Goal: Transaction & Acquisition: Purchase product/service

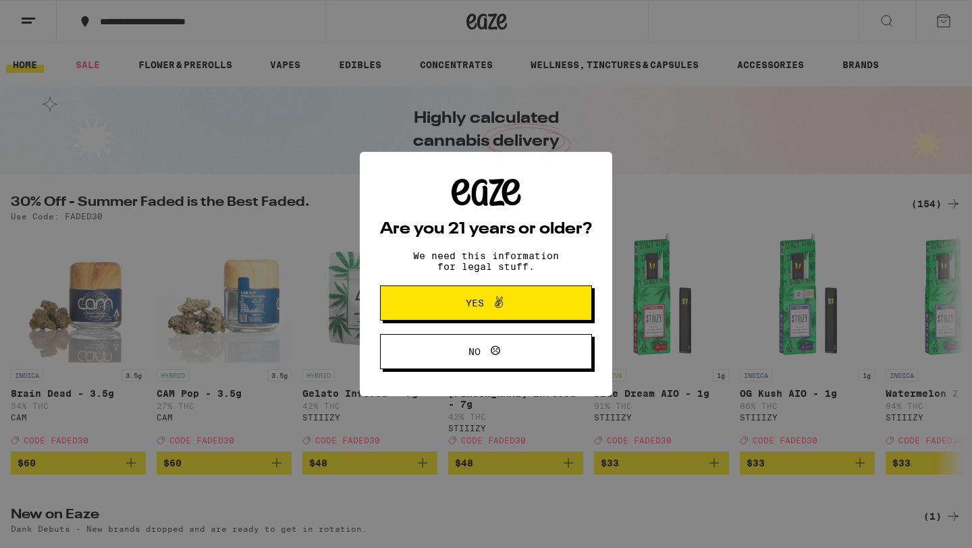
click at [515, 299] on span "Yes" at bounding box center [486, 303] width 103 height 18
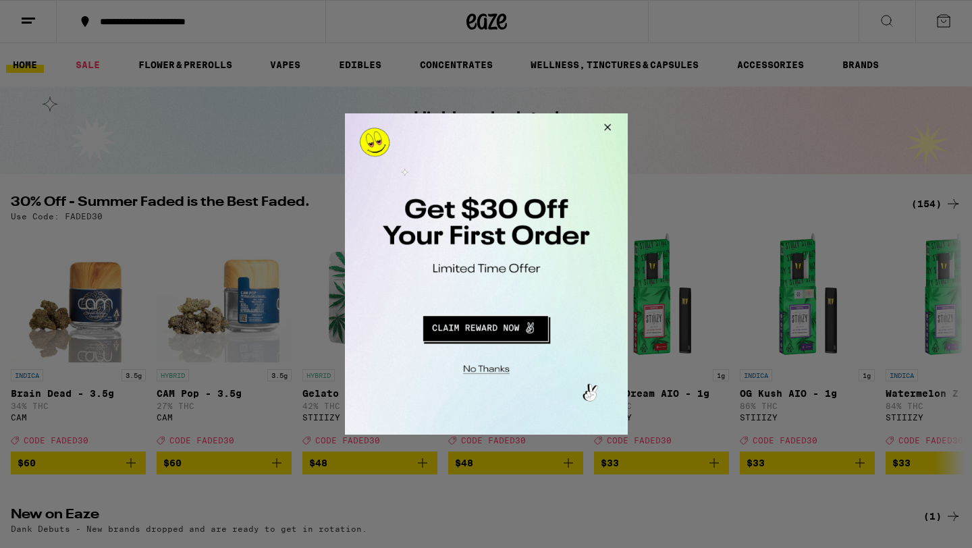
click at [469, 328] on button "Redirect to URL" at bounding box center [484, 327] width 235 height 32
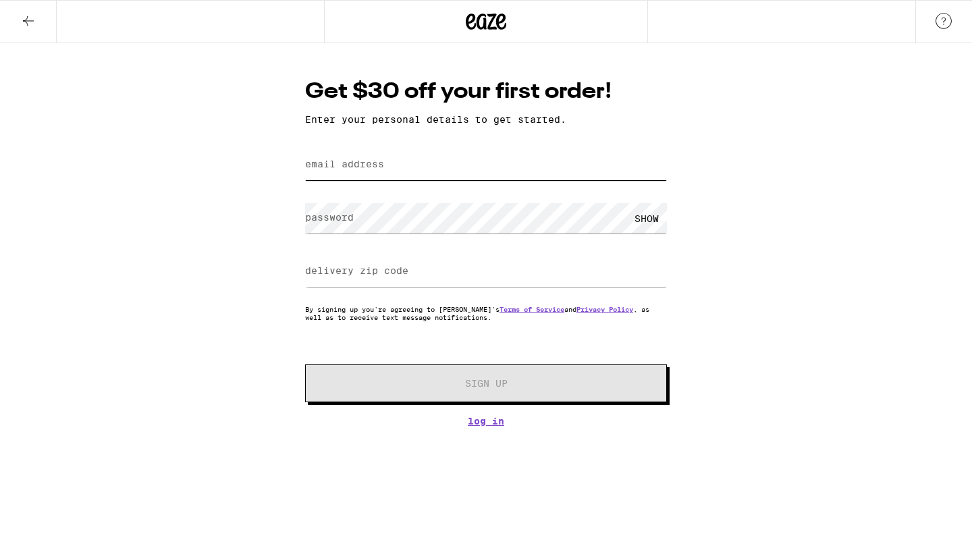
click at [489, 159] on input "email address" at bounding box center [486, 165] width 362 height 30
click at [644, 326] on form "email address password SHOW delivery zip code By signing up you're agreeing to …" at bounding box center [486, 273] width 362 height 257
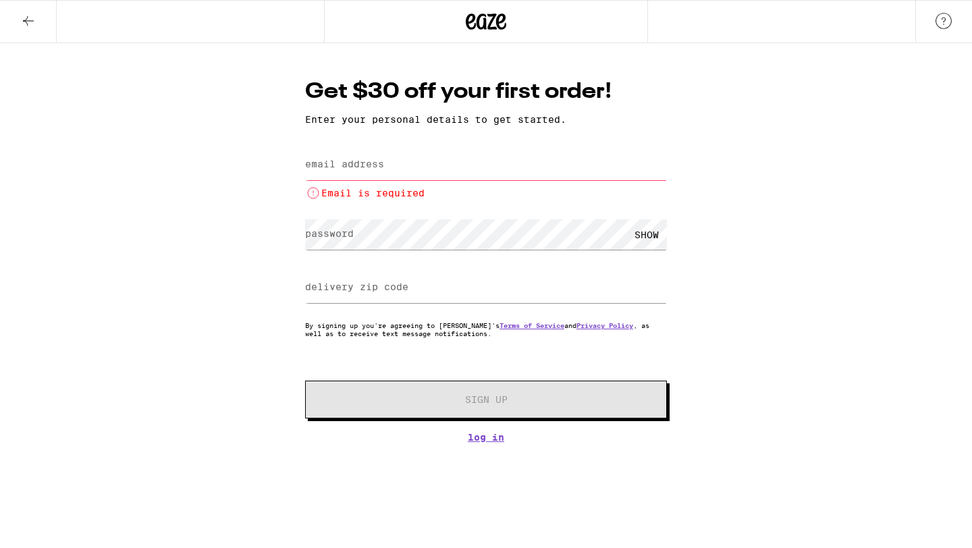
click at [497, 169] on input "email address" at bounding box center [486, 165] width 362 height 30
paste input "fwefewf55@gmail.com"
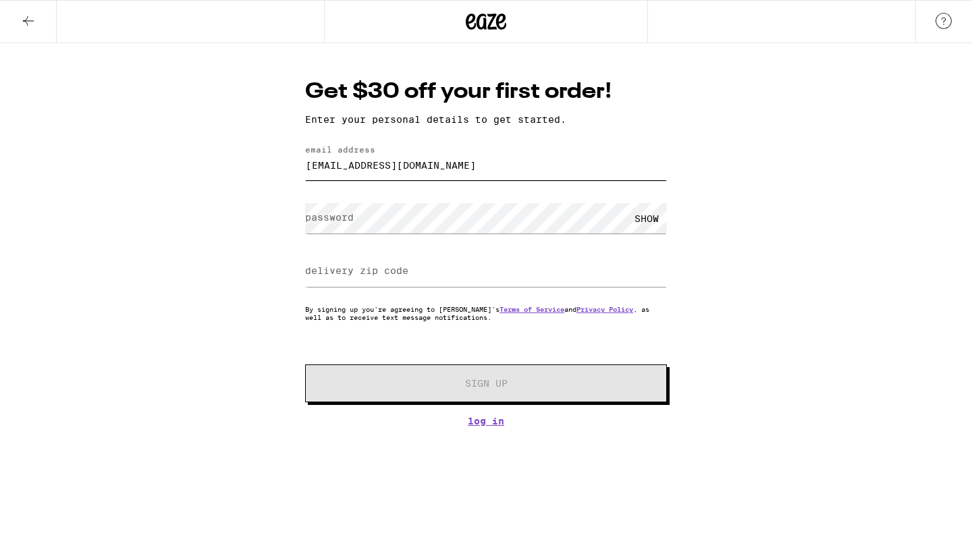
type input "fwefewf55@gmail.com"
click at [339, 219] on label "password" at bounding box center [329, 217] width 49 height 11
click at [288, 250] on div "Get $30 off your first order! Enter your personal details to get started. email…" at bounding box center [486, 235] width 972 height 384
click at [330, 263] on input "delivery zip code" at bounding box center [486, 272] width 362 height 30
type input "91307"
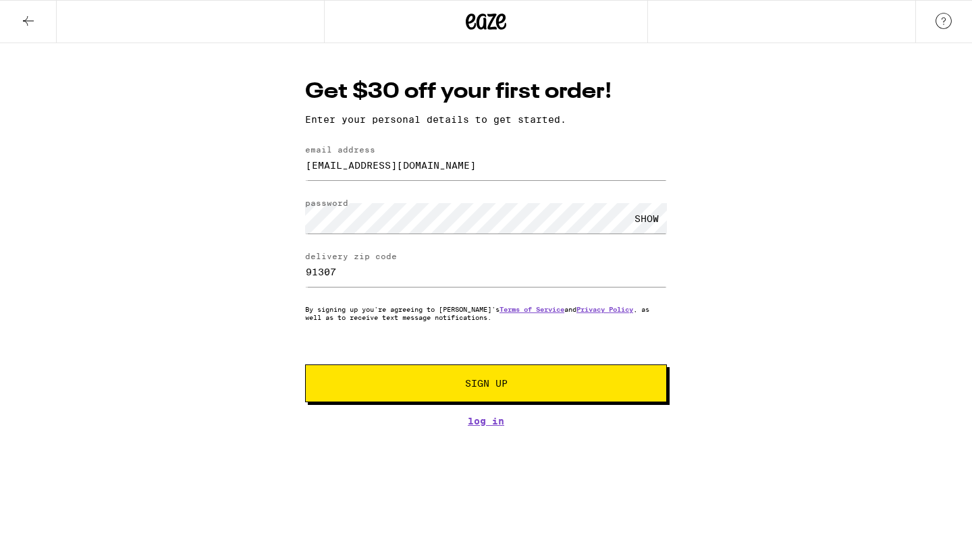
click at [420, 368] on button "Sign Up" at bounding box center [486, 384] width 362 height 38
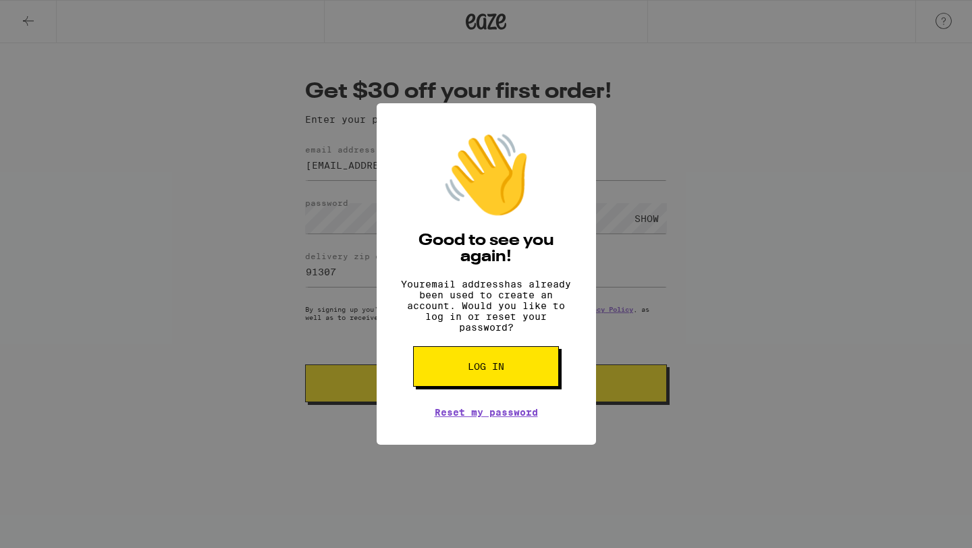
click at [0, 0] on div "👋 Good to see you again! Your email address has already been used to create an …" at bounding box center [0, 0] width 0 height 0
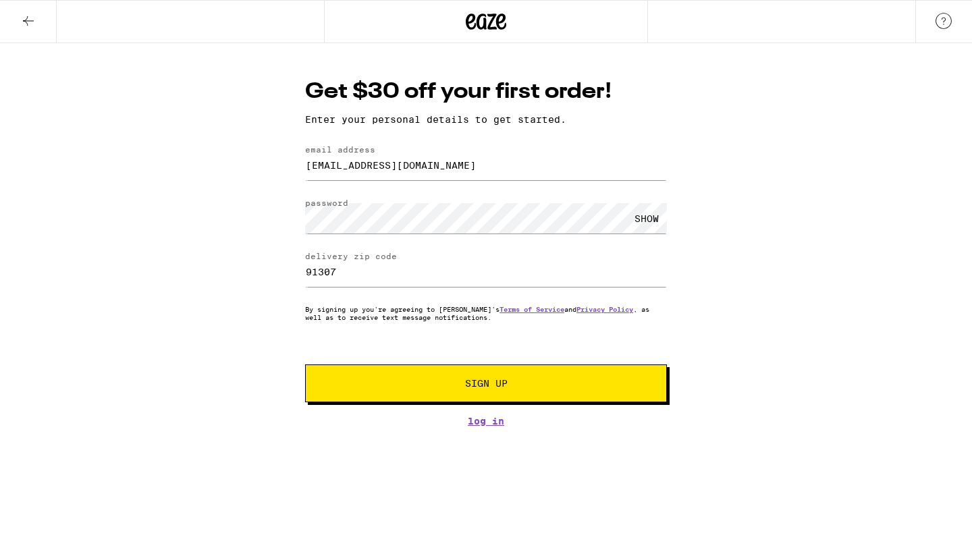
click at [438, 387] on span "Sign Up" at bounding box center [486, 383] width 269 height 9
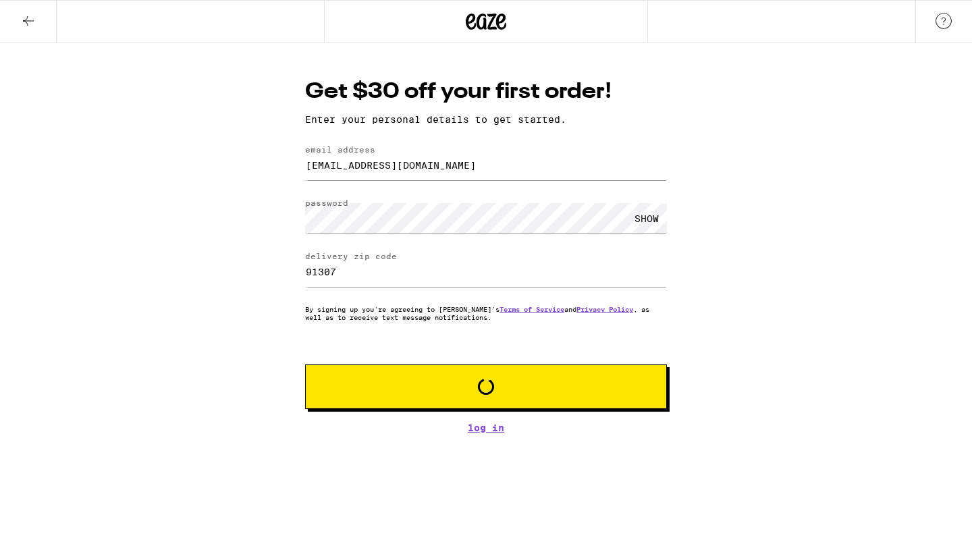
click at [479, 384] on icon "Loading" at bounding box center [486, 387] width 16 height 16
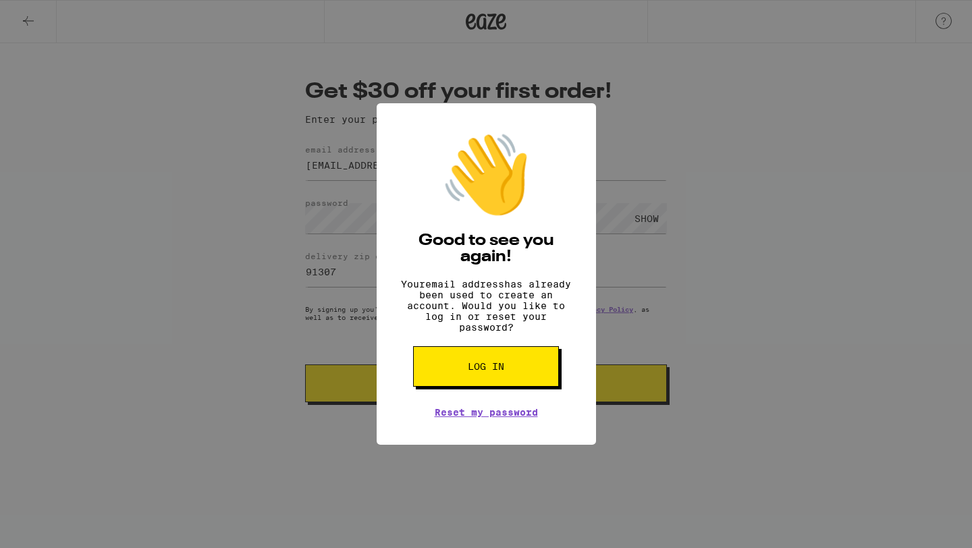
click at [348, 380] on div "👋 Good to see you again! Your email address has already been used to create an …" at bounding box center [486, 274] width 972 height 548
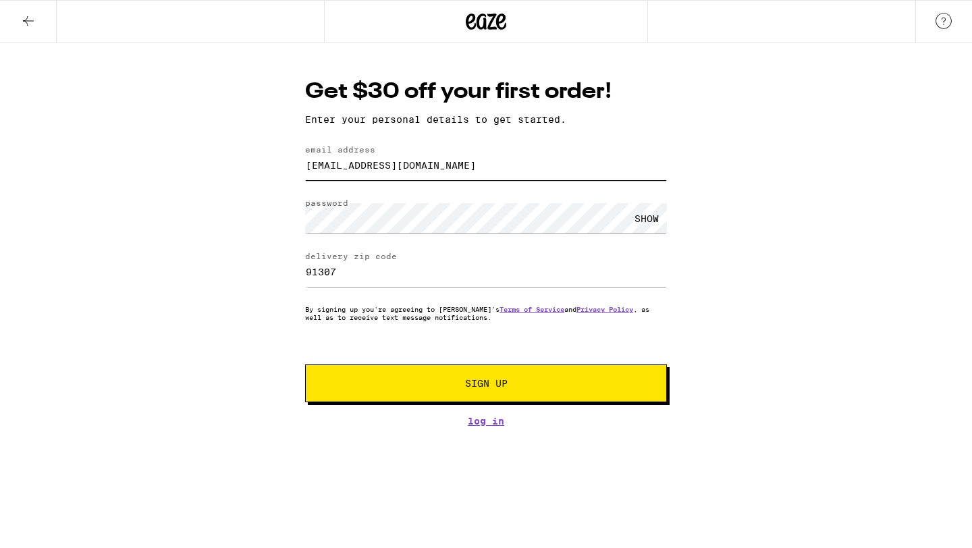
click at [515, 165] on input "fwefewf55@gmail.com" at bounding box center [486, 165] width 362 height 30
click at [513, 166] on input "fwefewf55@gmail.com" at bounding box center [486, 165] width 362 height 30
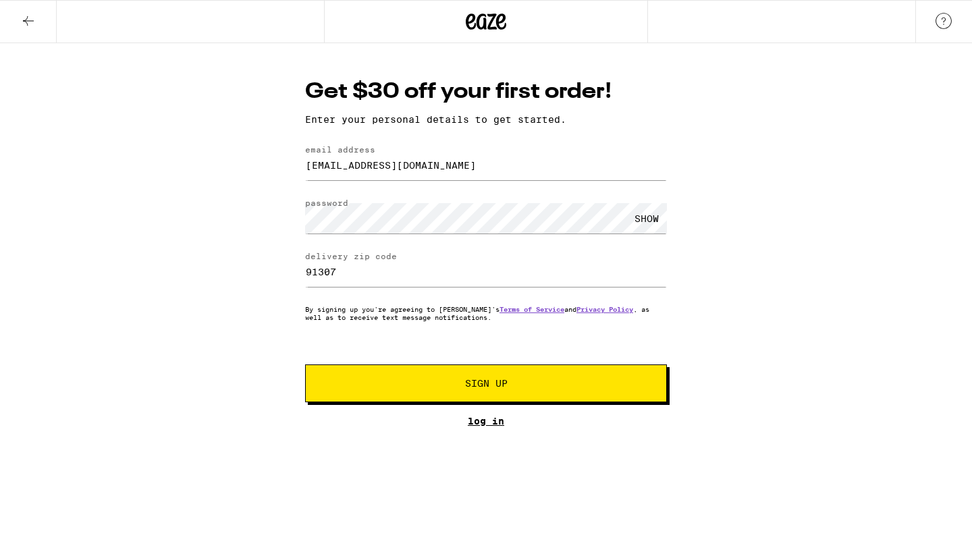
click at [490, 423] on link "Log In" at bounding box center [486, 421] width 362 height 11
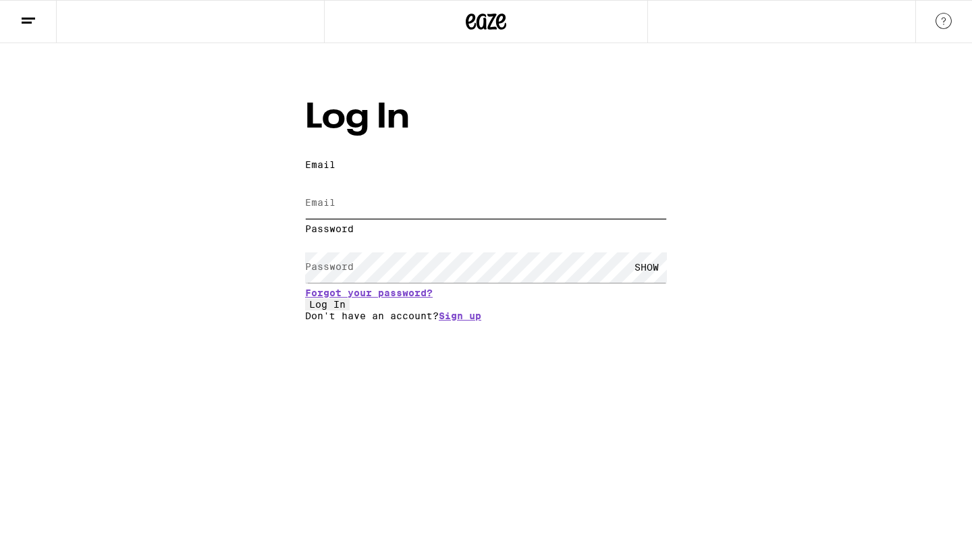
click at [459, 188] on input "Email" at bounding box center [486, 203] width 362 height 30
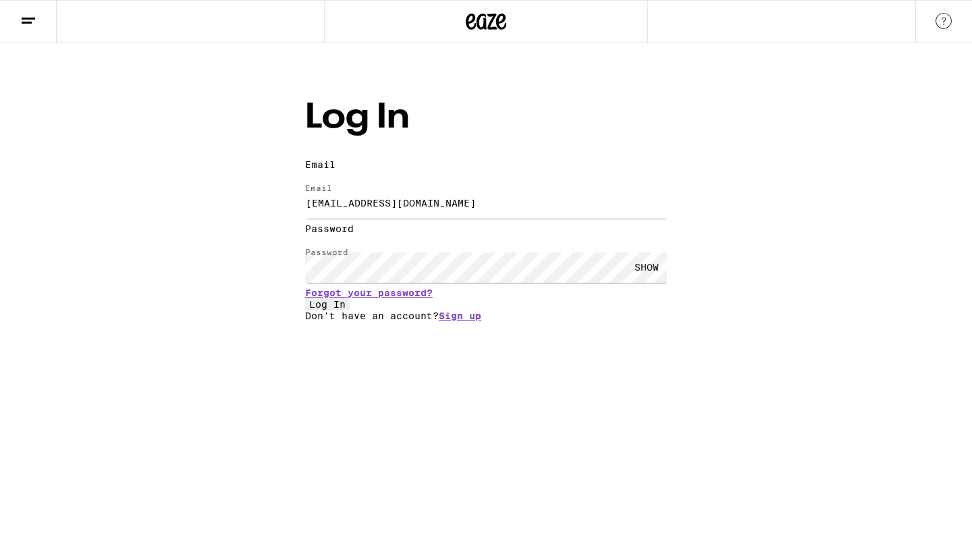
click at [463, 188] on input "theshay627@gmail.com" at bounding box center [486, 203] width 362 height 30
type input "fwefewf55@gmail.com"
click at [447, 195] on form "Email Email fwefewf55@gmail.com Password Password SHOW Forgot your password? Lo…" at bounding box center [486, 234] width 362 height 151
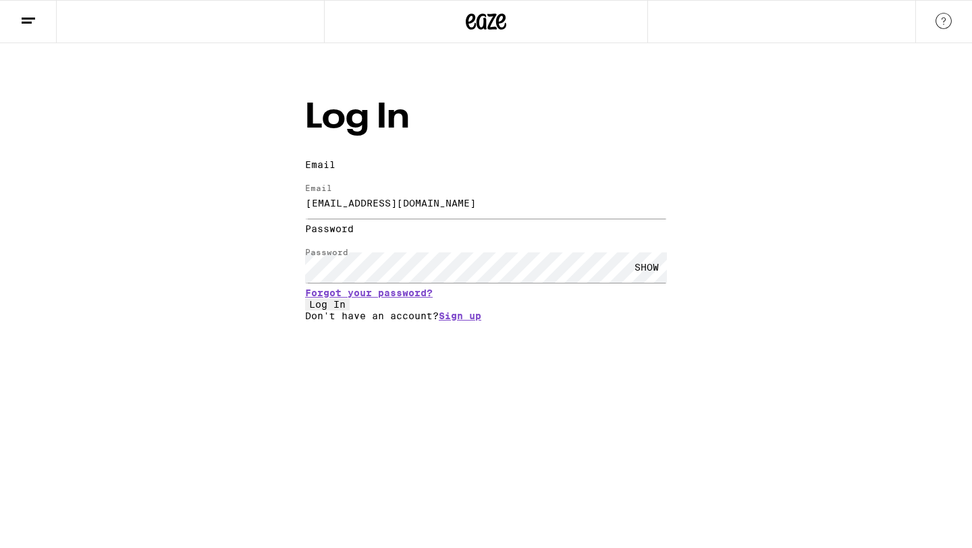
click at [338, 311] on button "Log In" at bounding box center [327, 304] width 45 height 12
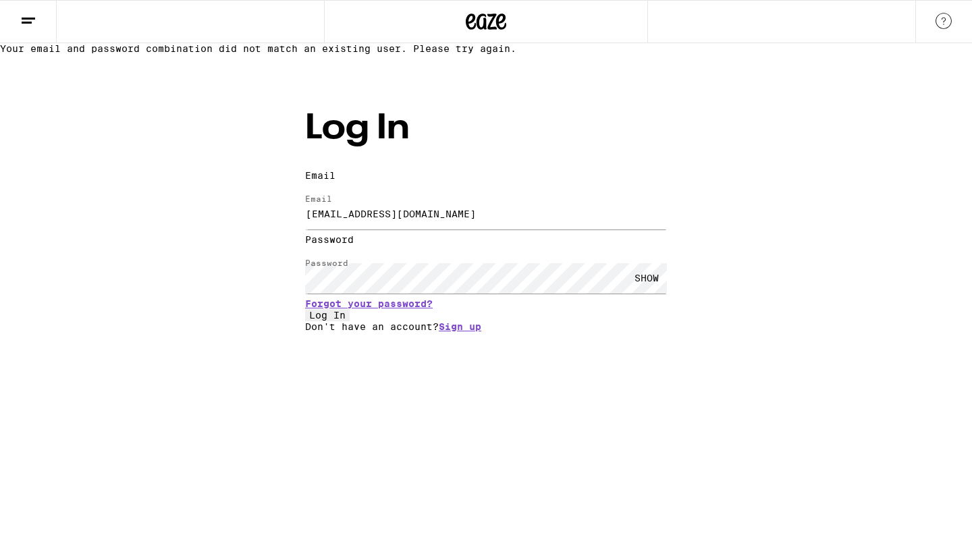
click at [654, 263] on div "SHOW" at bounding box center [647, 278] width 41 height 30
click at [350, 321] on button "Log In" at bounding box center [327, 315] width 45 height 12
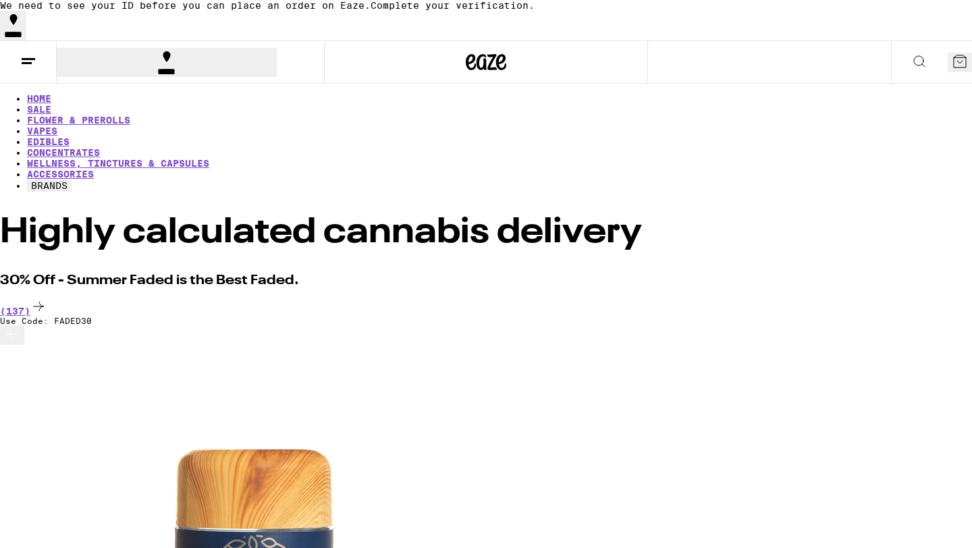
click at [32, 67] on icon at bounding box center [28, 61] width 16 height 16
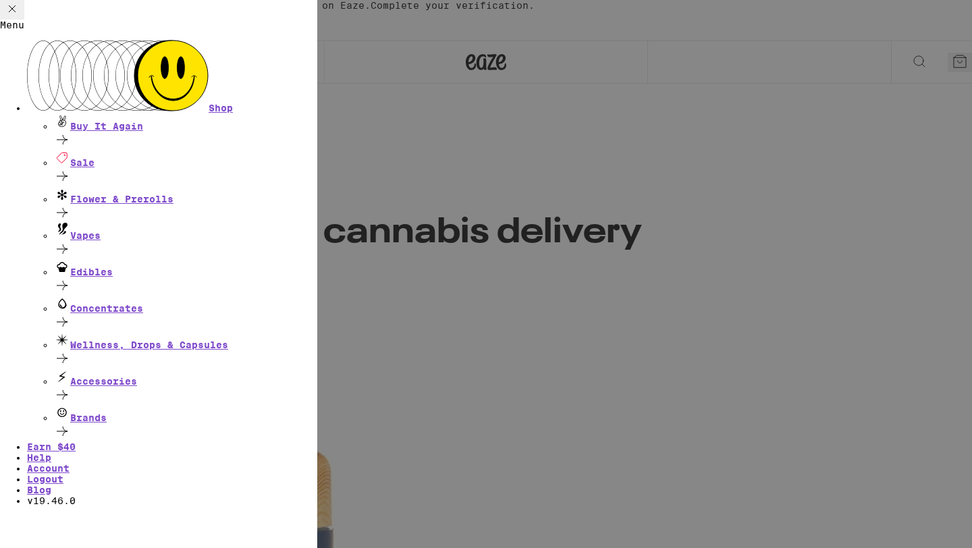
click at [534, 340] on div "Menu Shop Buy It Again Sale Flower & Prerolls Vapes Edibles Concentrates Wellne…" at bounding box center [486, 274] width 972 height 548
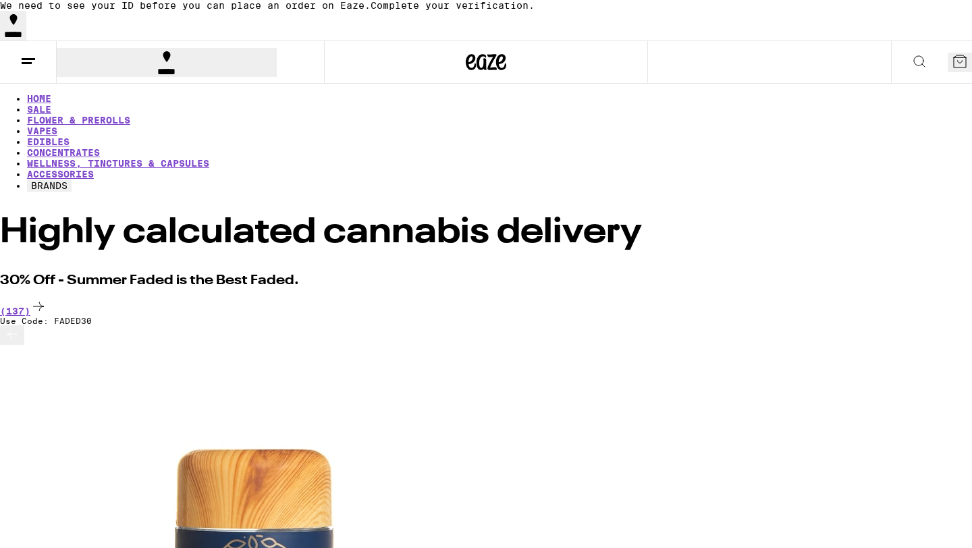
click at [948, 53] on button at bounding box center [960, 63] width 24 height 20
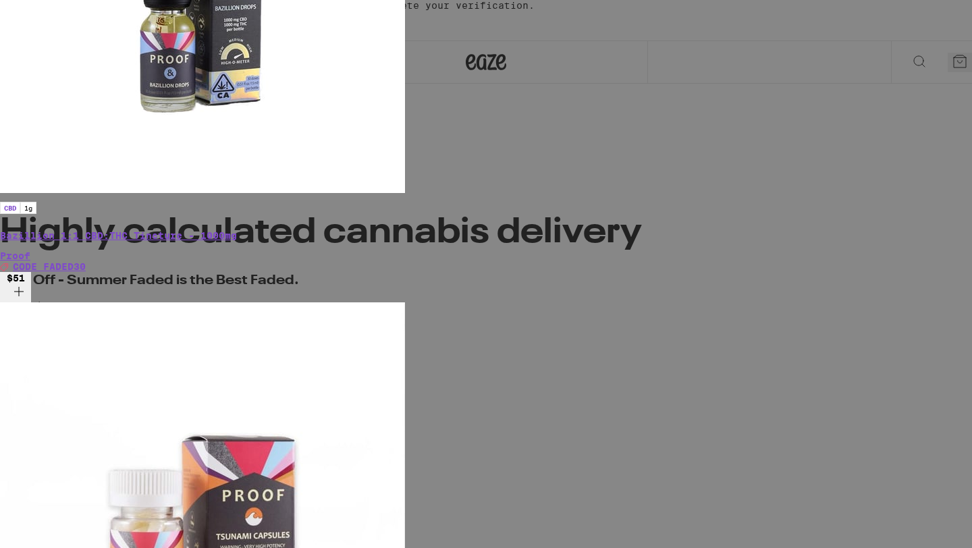
click at [789, 309] on div "Your Cart We need to see your ID before you can place an order on Eaze. Complet…" at bounding box center [486, 274] width 972 height 548
